Goal: Task Accomplishment & Management: Manage account settings

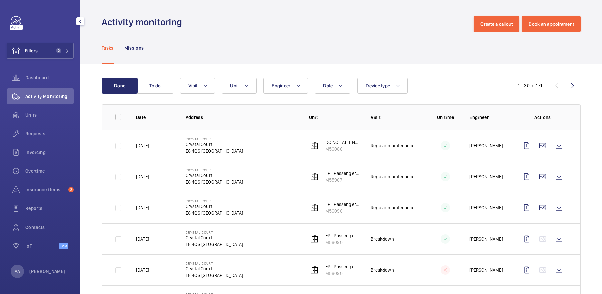
scroll to position [108, 0]
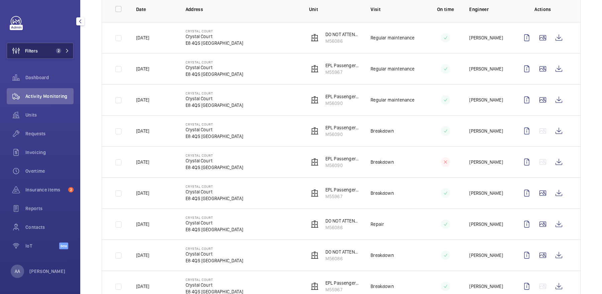
click at [53, 54] on button "Filters 2" at bounding box center [40, 51] width 67 height 16
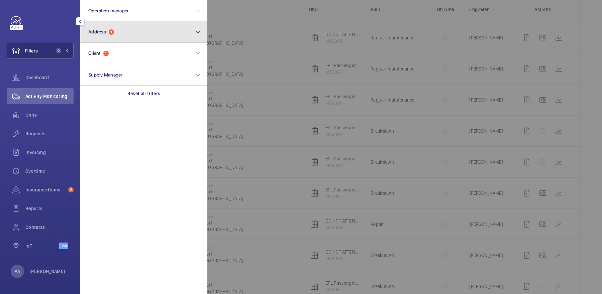
click at [115, 36] on button "Address 1" at bounding box center [143, 31] width 127 height 21
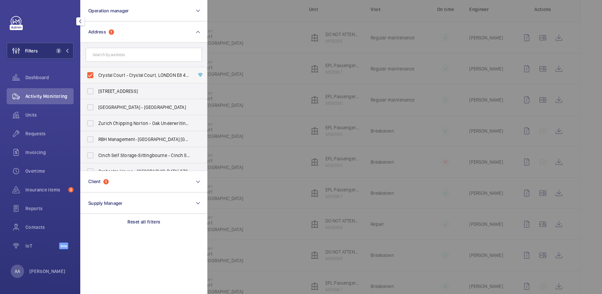
click at [123, 71] on label "Crystal Court - Crystal Court, LONDON E8 4QS" at bounding box center [139, 75] width 116 height 16
click at [97, 71] on input "Crystal Court - Crystal Court, LONDON E8 4QS" at bounding box center [90, 75] width 13 height 13
checkbox input "false"
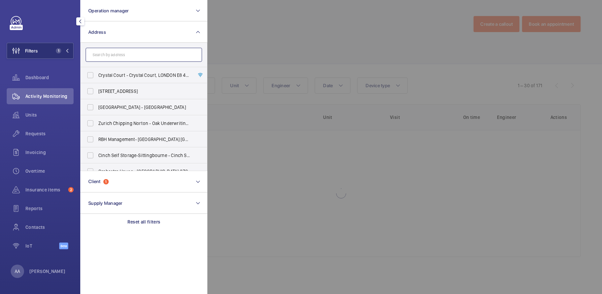
click at [117, 53] on input "text" at bounding box center [144, 55] width 116 height 14
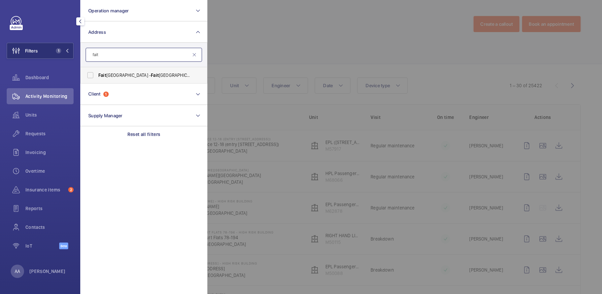
type input "fait"
click at [141, 79] on label "Fait hful House - Fait [GEOGRAPHIC_DATA]" at bounding box center [139, 75] width 116 height 16
click at [97, 79] on input "Fait hful House - Fait [GEOGRAPHIC_DATA]" at bounding box center [90, 75] width 13 height 13
checkbox input "true"
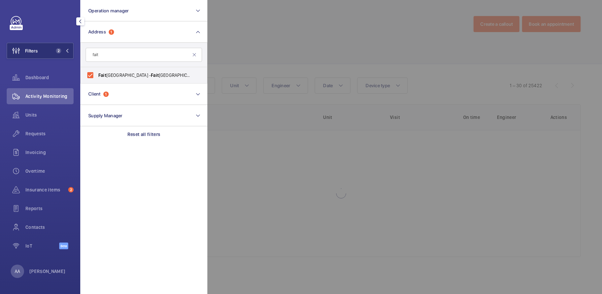
click at [270, 59] on div at bounding box center [508, 147] width 602 height 294
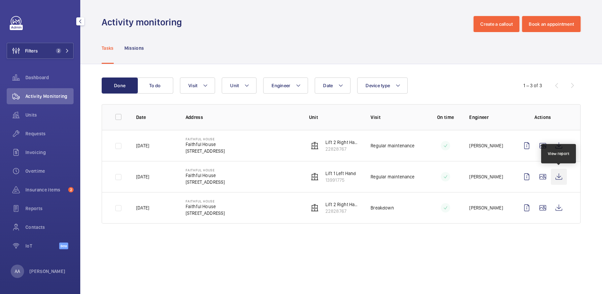
click at [558, 178] on wm-front-icon-button at bounding box center [559, 177] width 16 height 16
click at [39, 134] on span "Requests" at bounding box center [49, 133] width 48 height 7
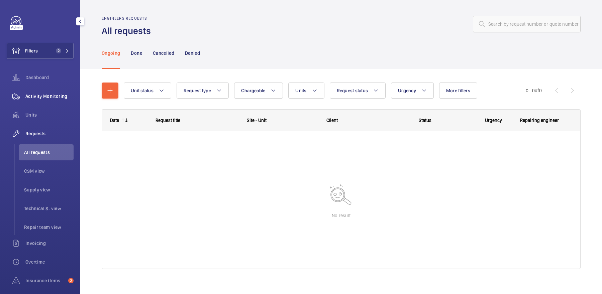
click at [48, 91] on div "Activity Monitoring" at bounding box center [40, 96] width 67 height 16
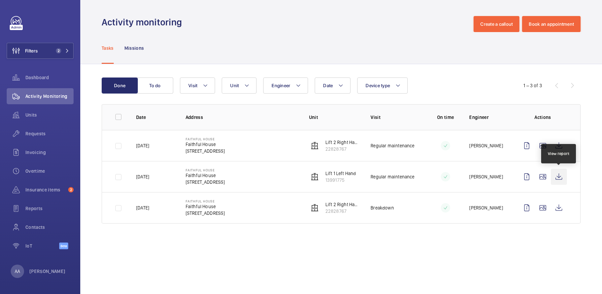
click at [561, 176] on wm-front-icon-button at bounding box center [559, 177] width 16 height 16
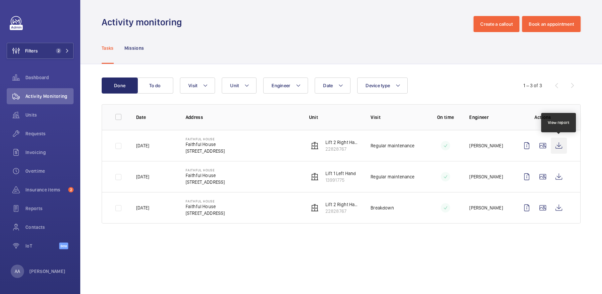
click at [560, 143] on wm-front-icon-button at bounding box center [559, 146] width 16 height 16
drag, startPoint x: 185, startPoint y: 144, endPoint x: 202, endPoint y: 151, distance: 19.0
click at [202, 151] on td "Faithful House [GEOGRAPHIC_DATA]" at bounding box center [236, 145] width 123 height 31
copy div "[STREET_ADDRESS]"
click at [49, 136] on span "Requests" at bounding box center [49, 133] width 48 height 7
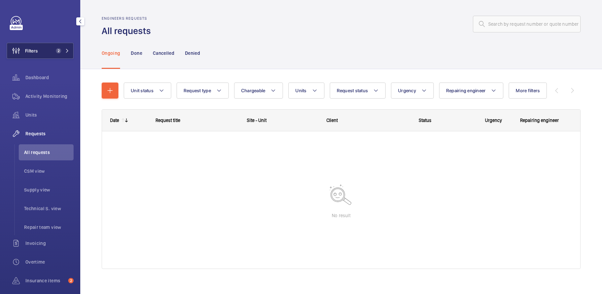
click at [63, 47] on button "Filters 2" at bounding box center [40, 51] width 67 height 16
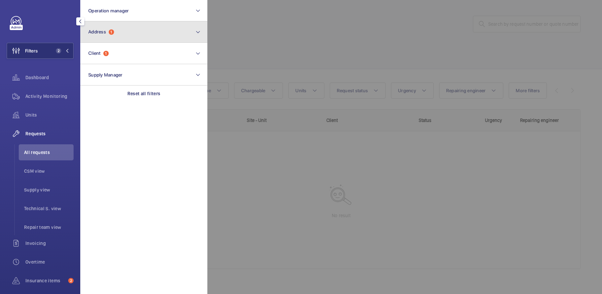
click at [108, 36] on button "Address 1" at bounding box center [143, 31] width 127 height 21
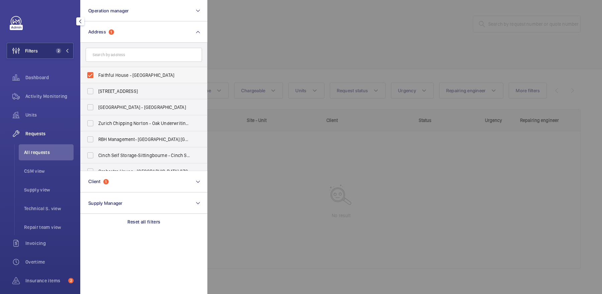
click at [111, 77] on span "Faithful House - [GEOGRAPHIC_DATA]" at bounding box center [144, 75] width 92 height 7
click at [97, 77] on input "Faithful House - [GEOGRAPHIC_DATA]" at bounding box center [90, 75] width 13 height 13
checkbox input "false"
click at [52, 105] on div "Activity Monitoring" at bounding box center [40, 97] width 67 height 19
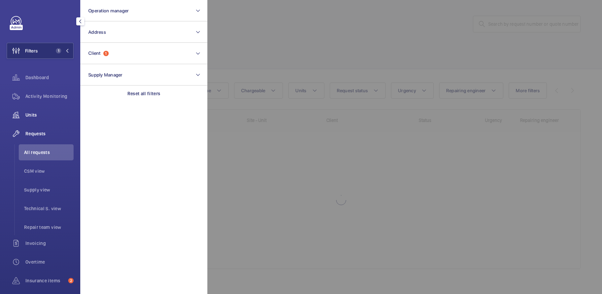
click at [54, 112] on span "Units" at bounding box center [49, 115] width 48 height 7
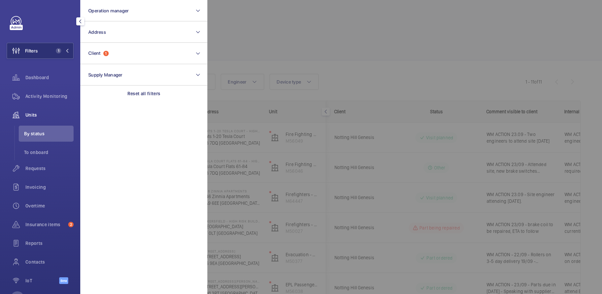
click at [251, 47] on div at bounding box center [508, 147] width 602 height 294
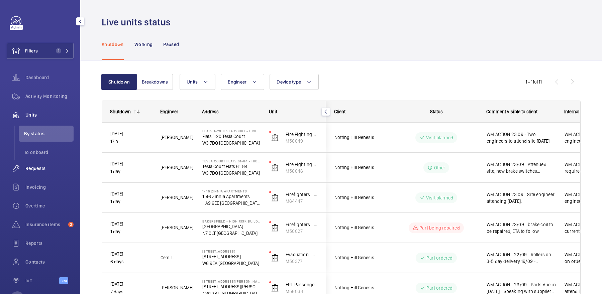
click at [41, 167] on span "Requests" at bounding box center [49, 168] width 48 height 7
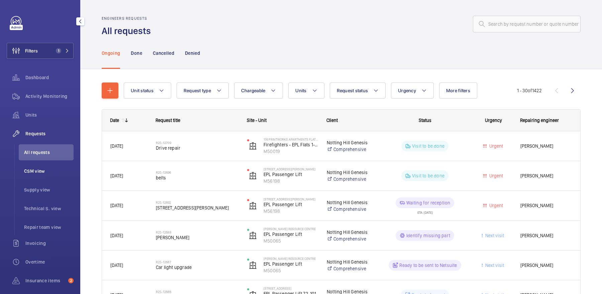
click at [58, 167] on li "CSM view" at bounding box center [46, 171] width 55 height 16
